Goal: Task Accomplishment & Management: Manage account settings

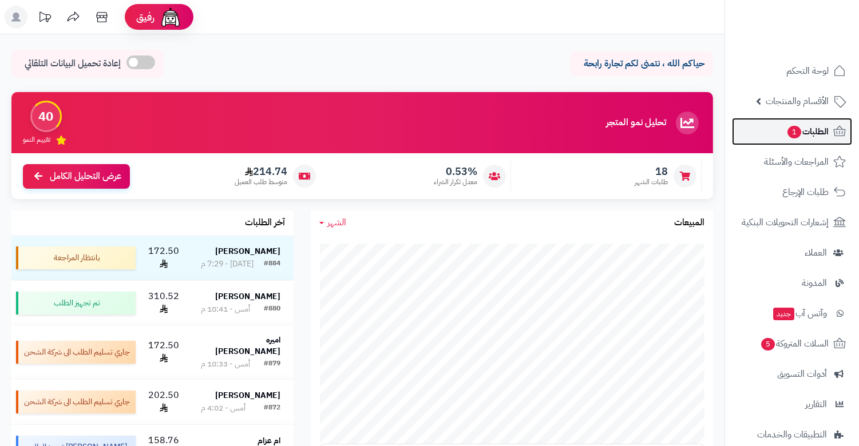
drag, startPoint x: 0, startPoint y: 0, endPoint x: 768, endPoint y: 136, distance: 779.7
click at [768, 136] on link "الطلبات 1" at bounding box center [792, 131] width 120 height 27
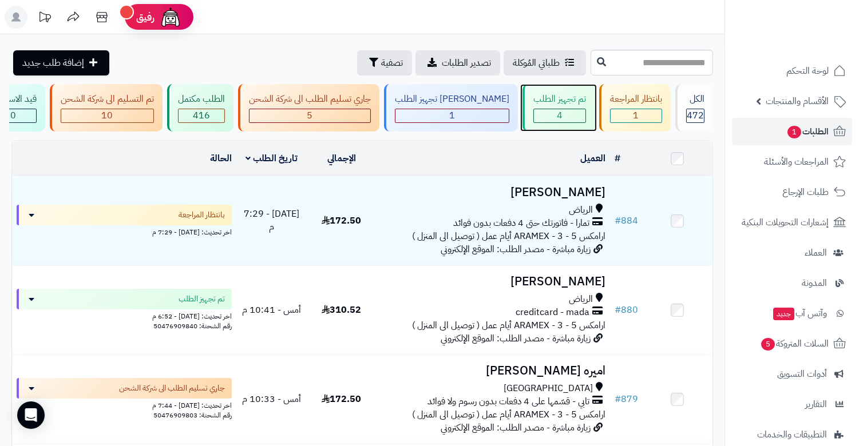
click at [559, 112] on div "4" at bounding box center [559, 115] width 51 height 13
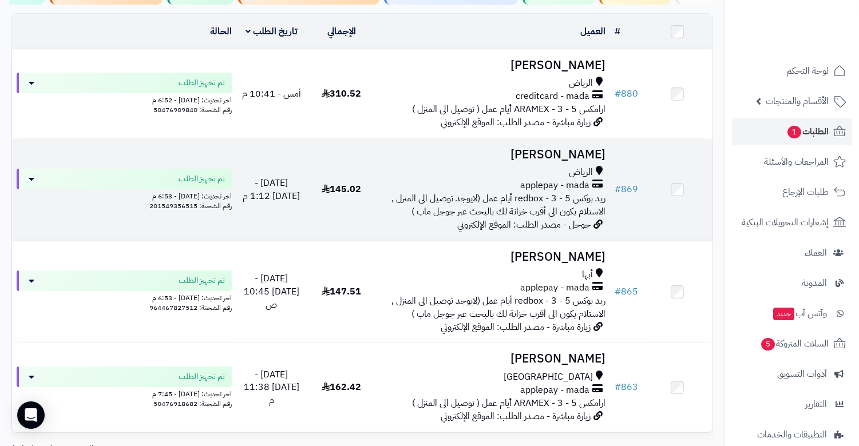
scroll to position [169, 0]
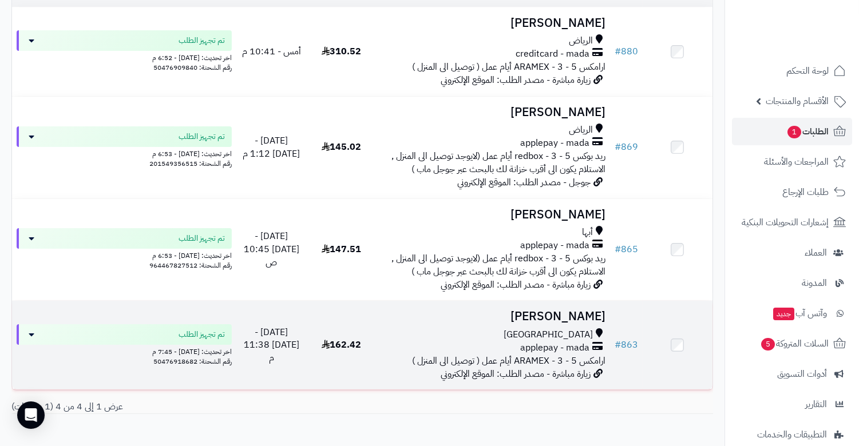
click at [592, 368] on span "ارامكس ARAMEX - 3 - 5 أيام عمل ( توصيل الى المنزل )" at bounding box center [508, 361] width 193 height 14
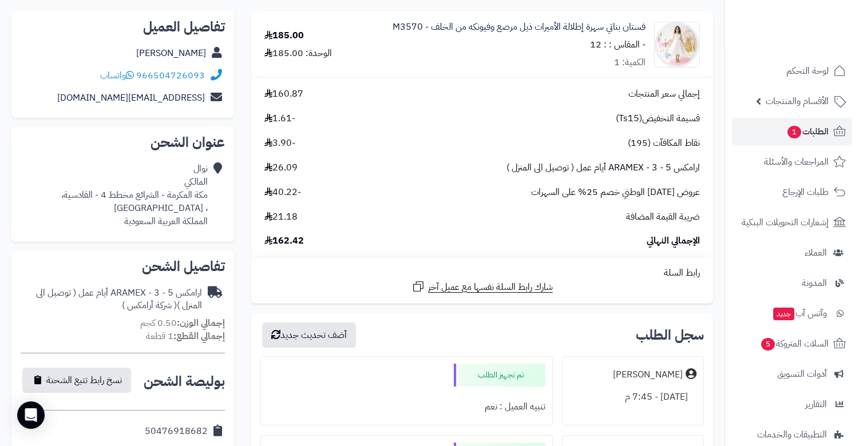
scroll to position [254, 0]
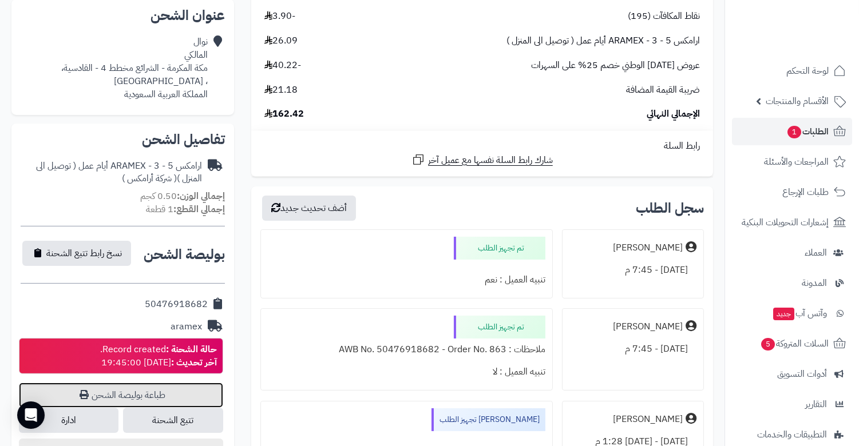
click at [172, 395] on link "طباعة بوليصة الشحن" at bounding box center [121, 395] width 204 height 25
